Goal: Find specific page/section: Find specific page/section

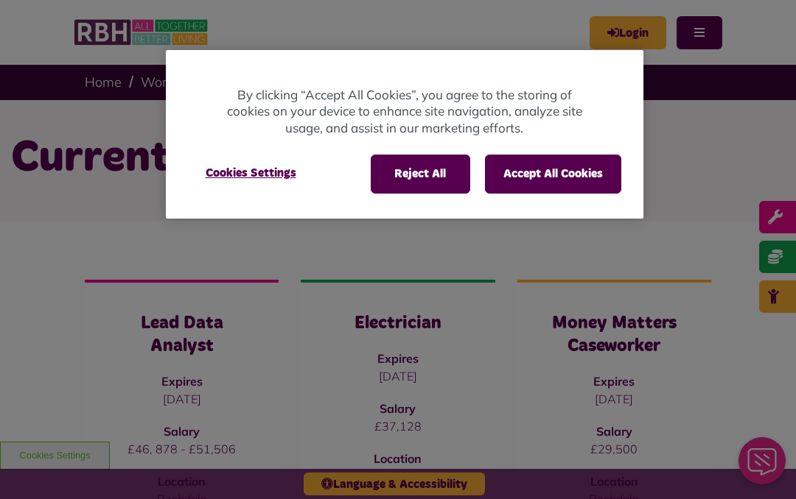
click at [538, 175] on button "Accept All Cookies" at bounding box center [553, 174] width 136 height 38
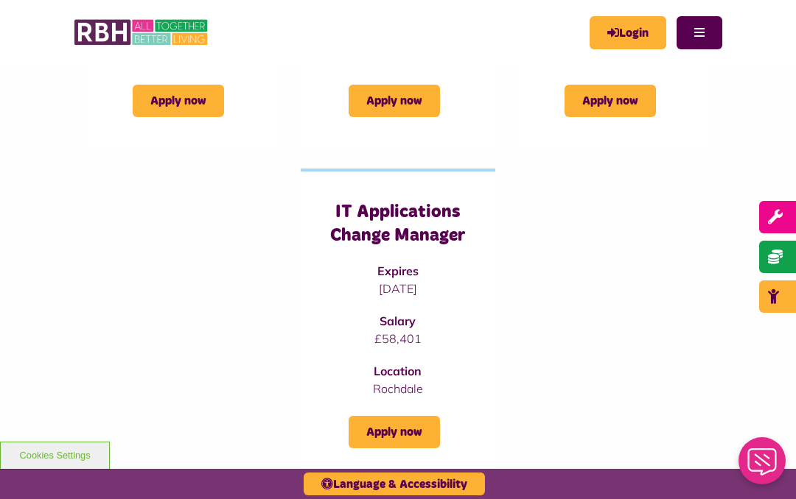
scroll to position [443, 0]
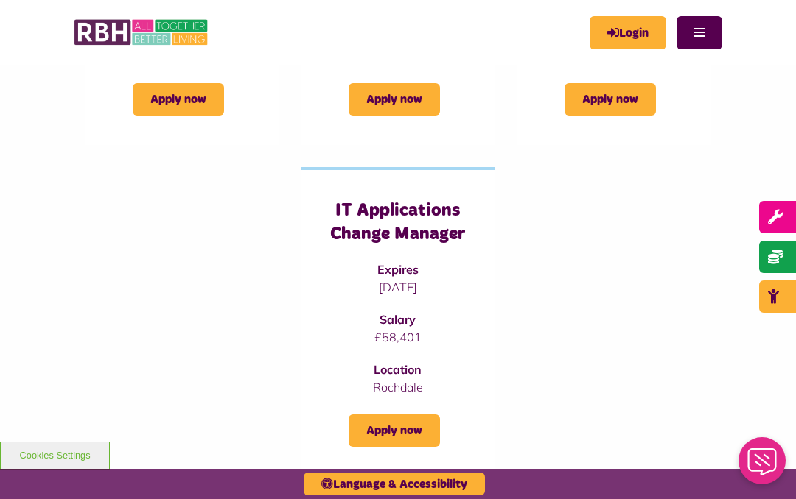
click at [626, 39] on link "Login" at bounding box center [627, 32] width 77 height 33
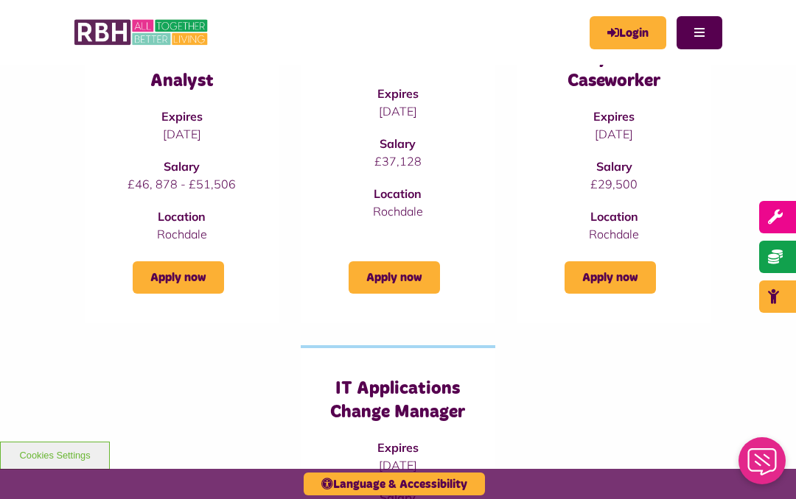
scroll to position [0, 0]
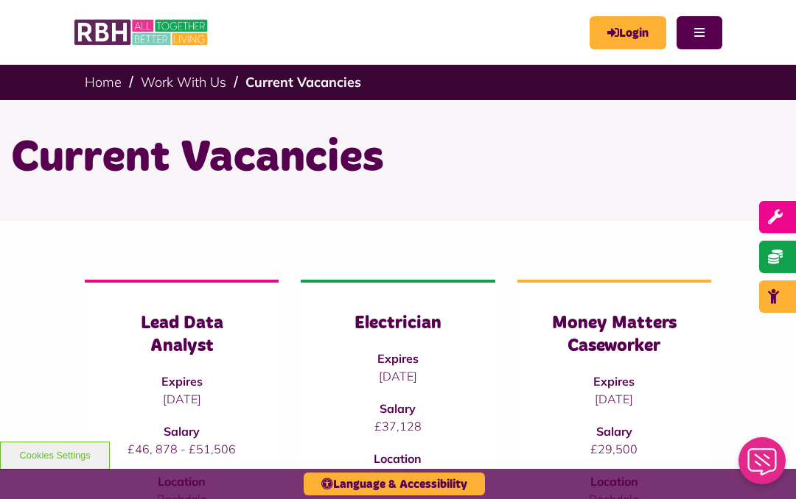
click at [172, 85] on link "Work With Us" at bounding box center [183, 82] width 85 height 17
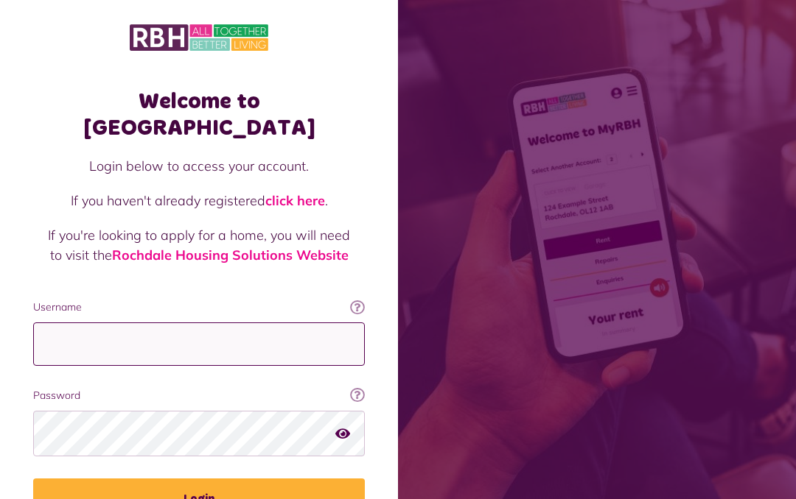
click at [174, 323] on input "Username" at bounding box center [199, 344] width 332 height 43
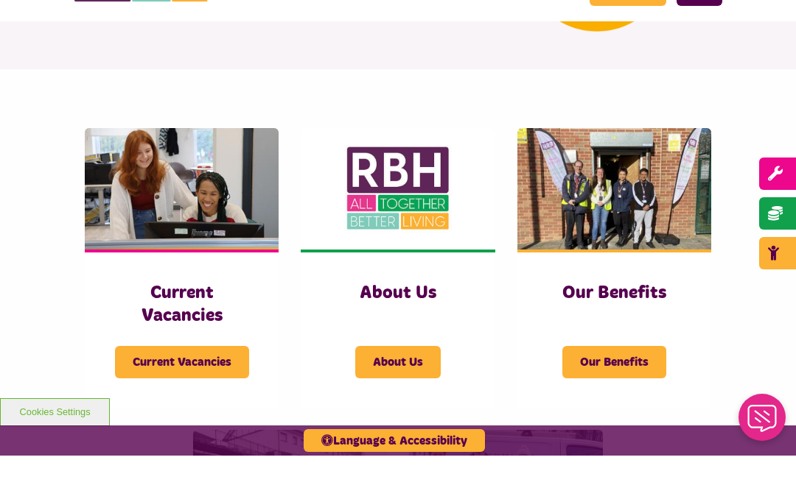
scroll to position [206, 0]
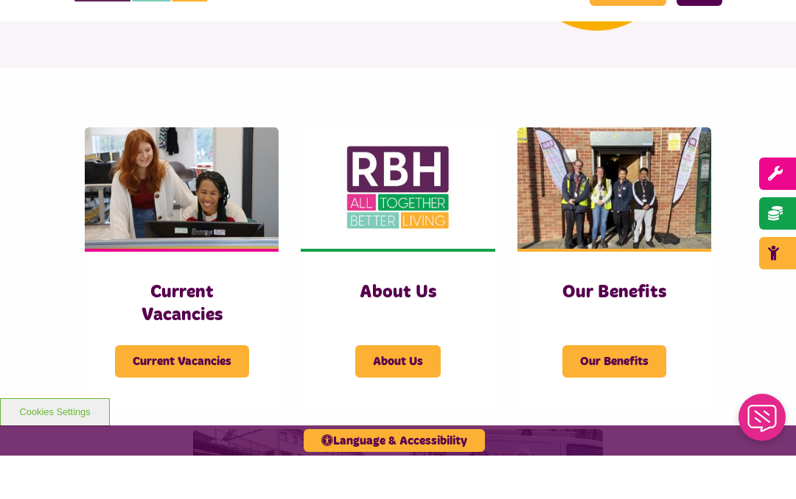
click at [172, 389] on span "Current Vacancies" at bounding box center [182, 405] width 134 height 32
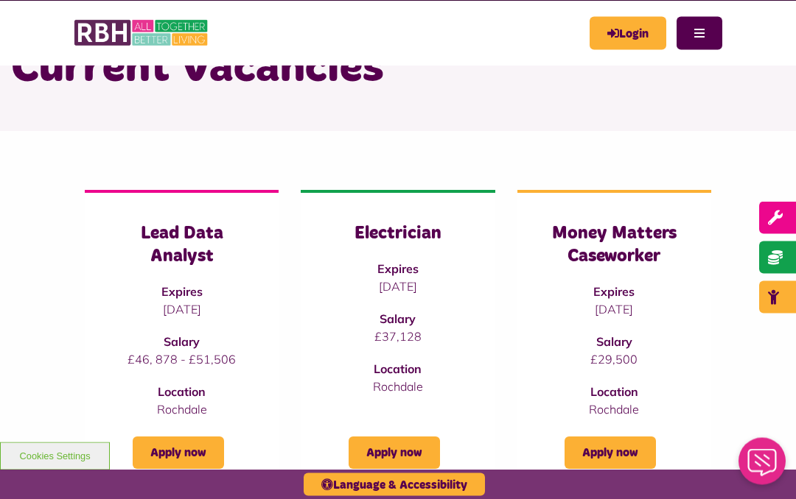
scroll to position [88, 0]
